Goal: Navigation & Orientation: Find specific page/section

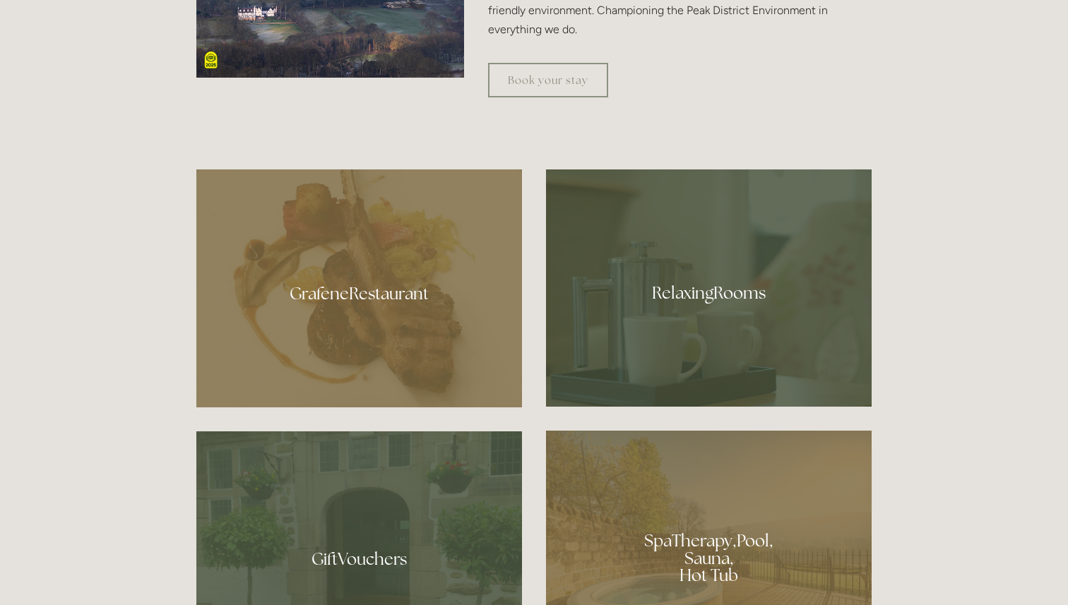
scroll to position [773, 0]
click at [425, 296] on div at bounding box center [359, 288] width 326 height 238
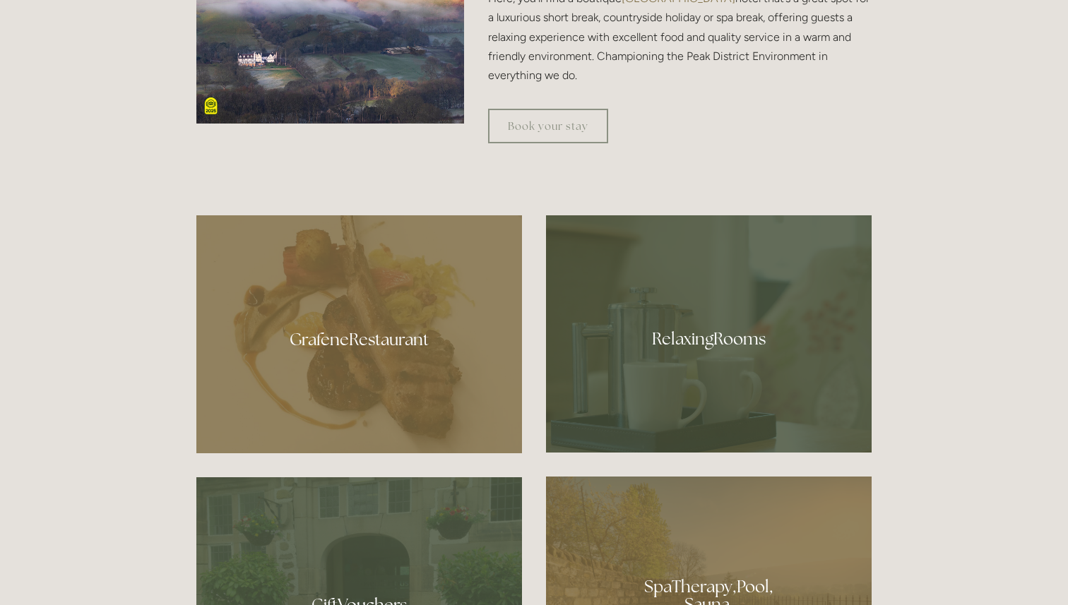
scroll to position [766, 0]
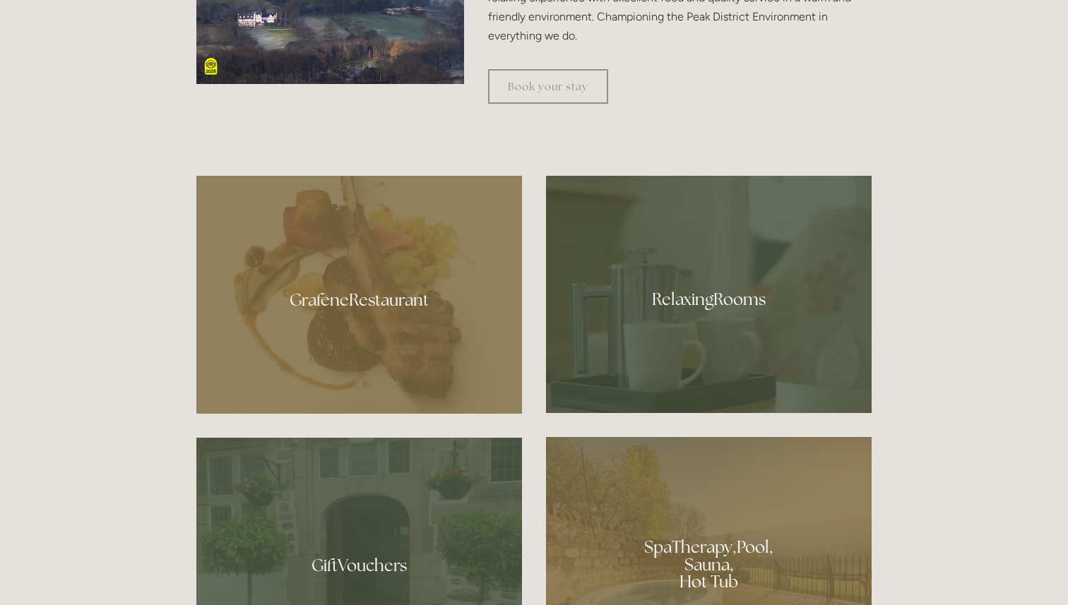
click at [709, 356] on div at bounding box center [709, 294] width 326 height 237
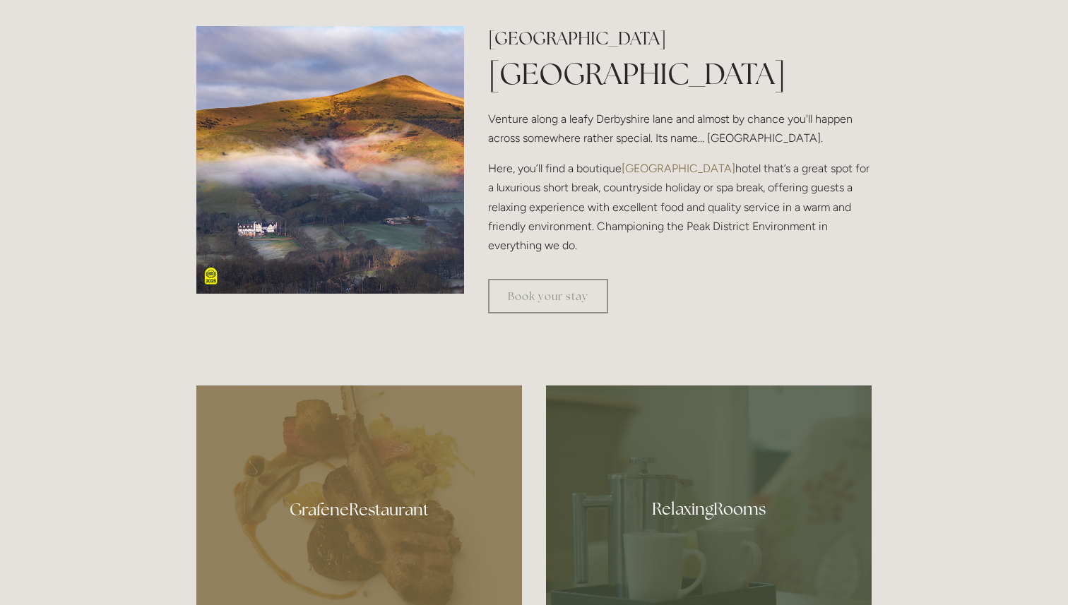
scroll to position [0, 0]
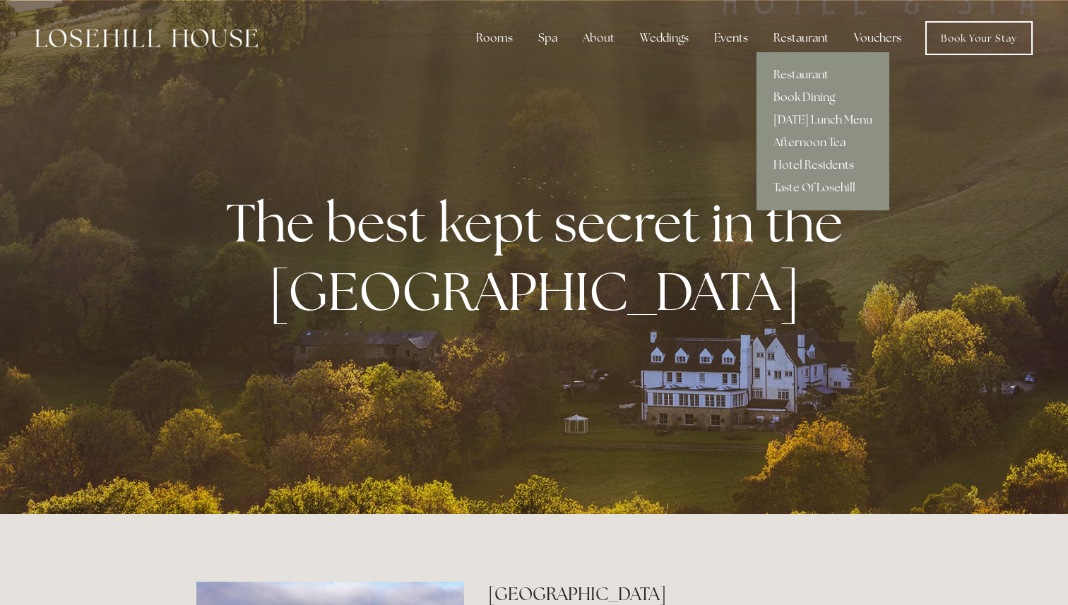
click at [798, 45] on div "Restaurant" at bounding box center [801, 38] width 78 height 28
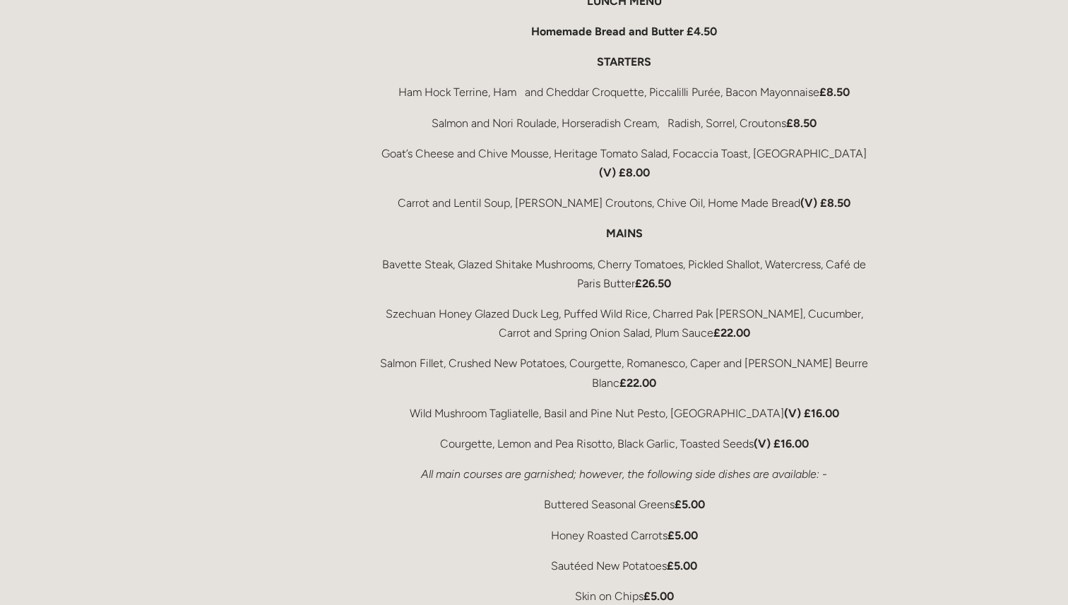
scroll to position [2417, 0]
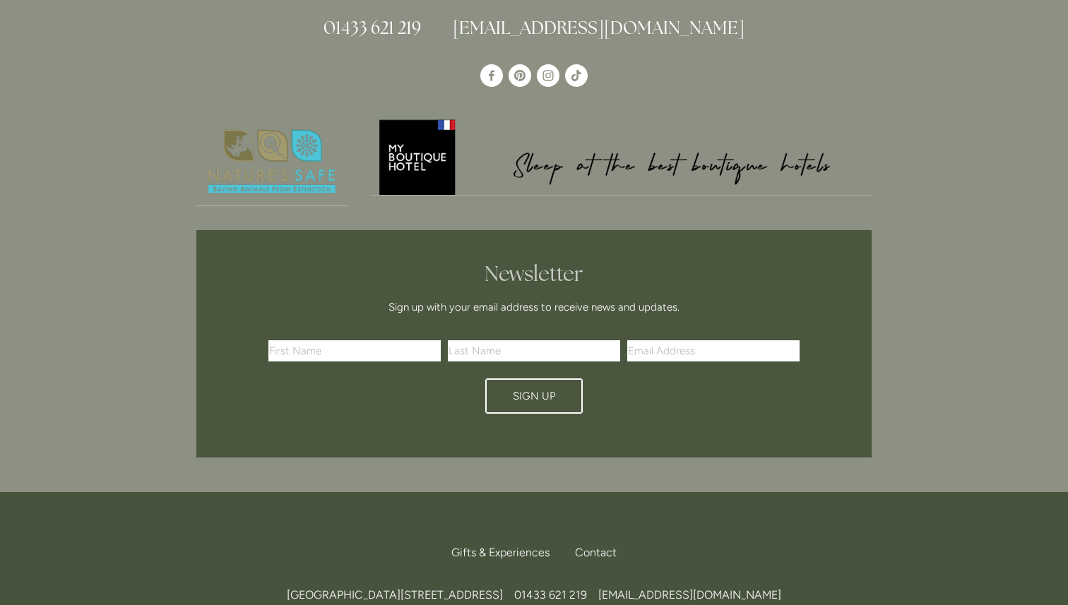
scroll to position [2298, 0]
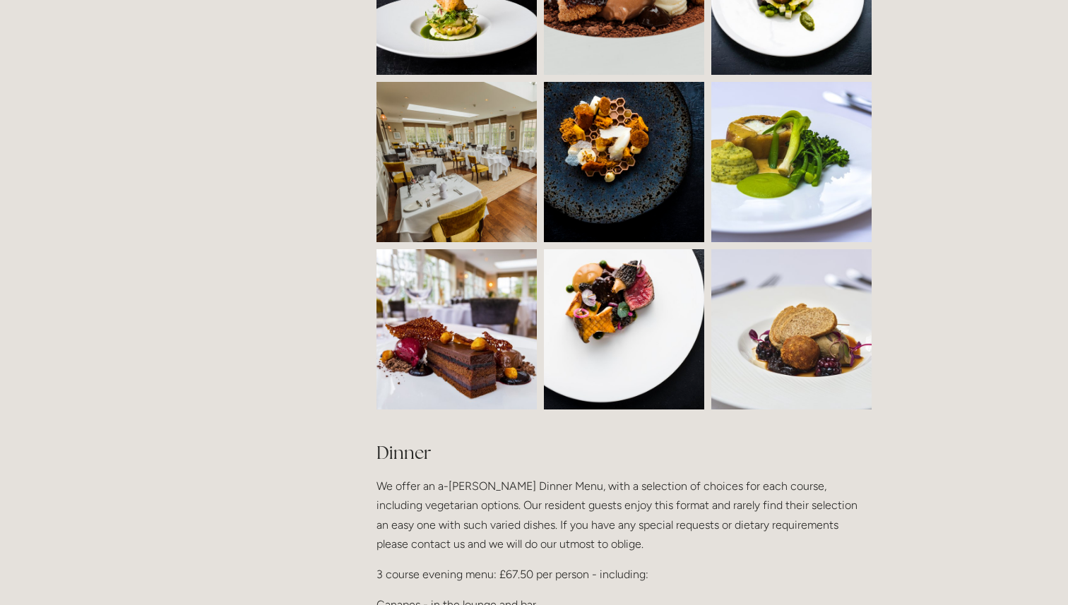
scroll to position [1164, 0]
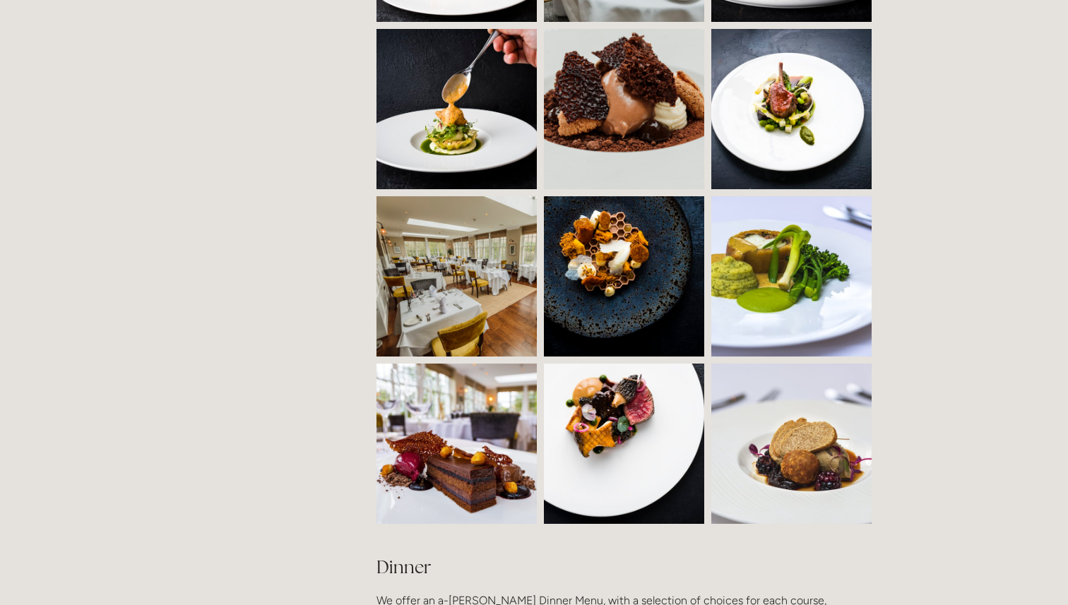
click at [443, 251] on img at bounding box center [497, 276] width 241 height 160
